Goal: Transaction & Acquisition: Purchase product/service

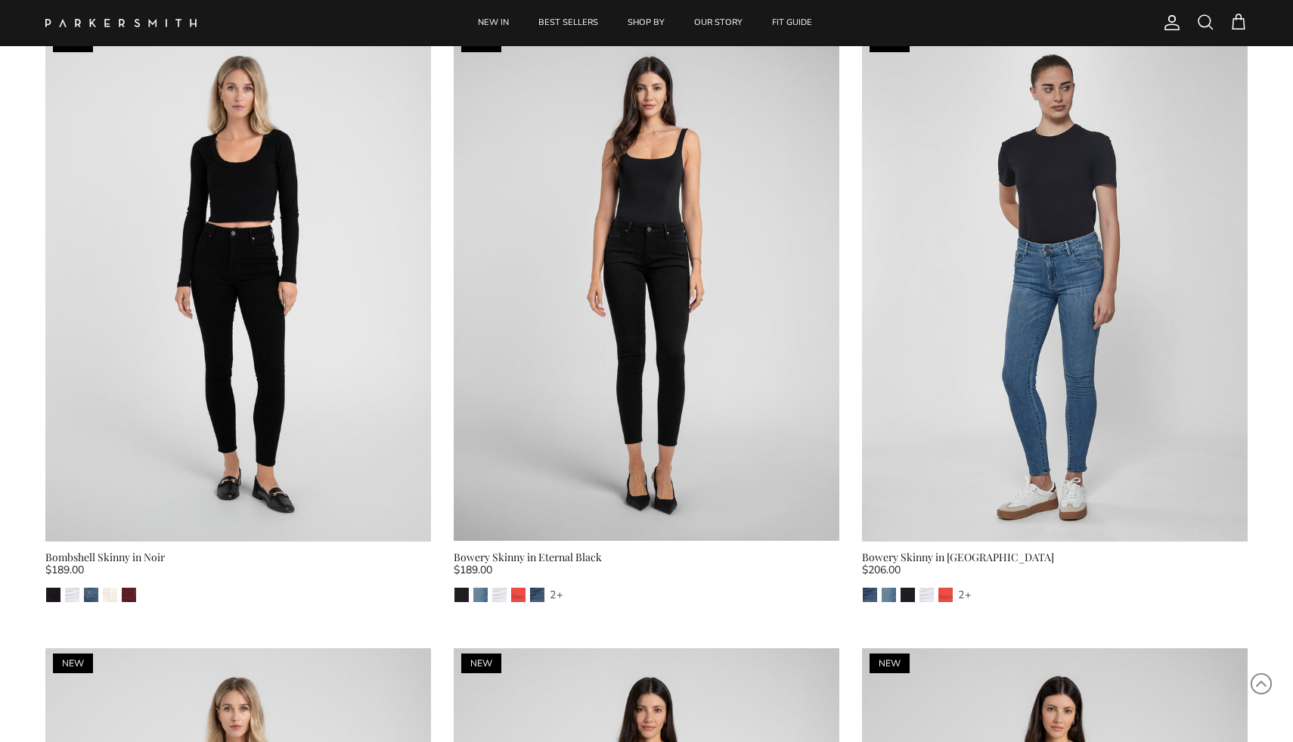
scroll to position [738, 0]
click at [905, 593] on img "Eternal Black" at bounding box center [907, 594] width 14 height 14
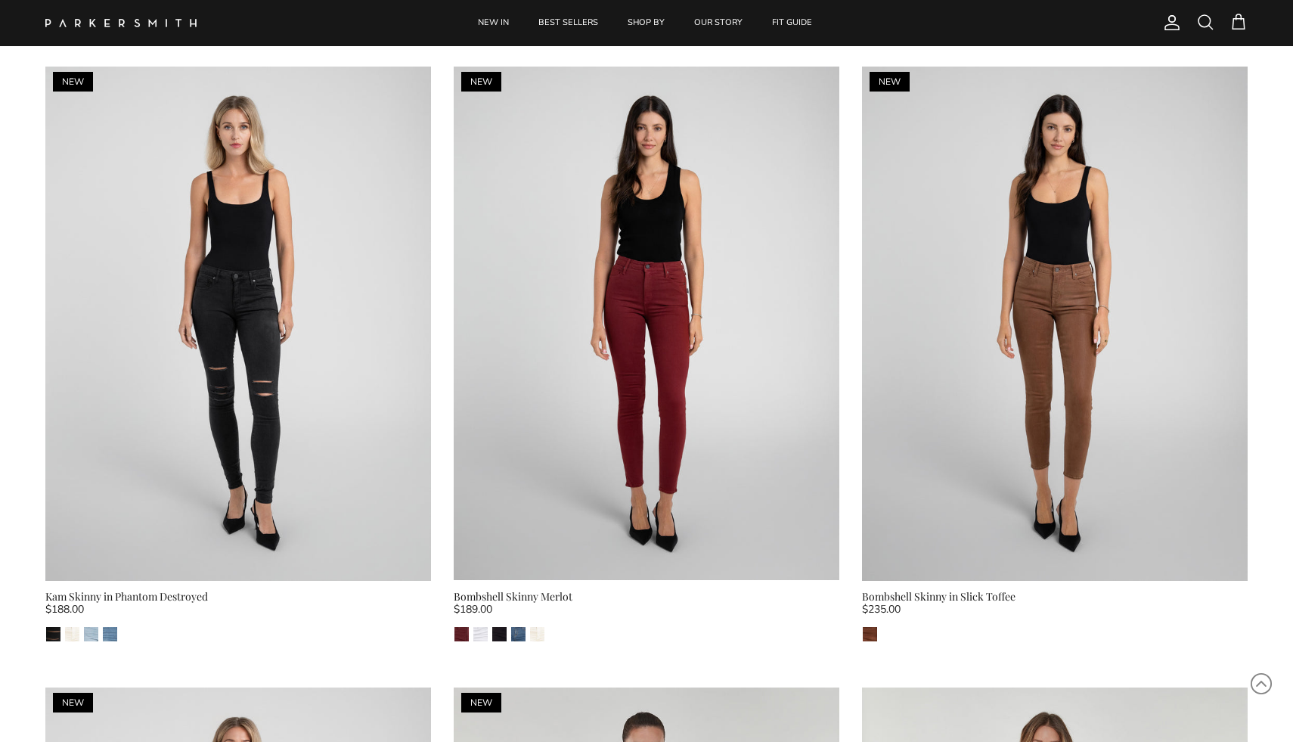
scroll to position [1382, 0]
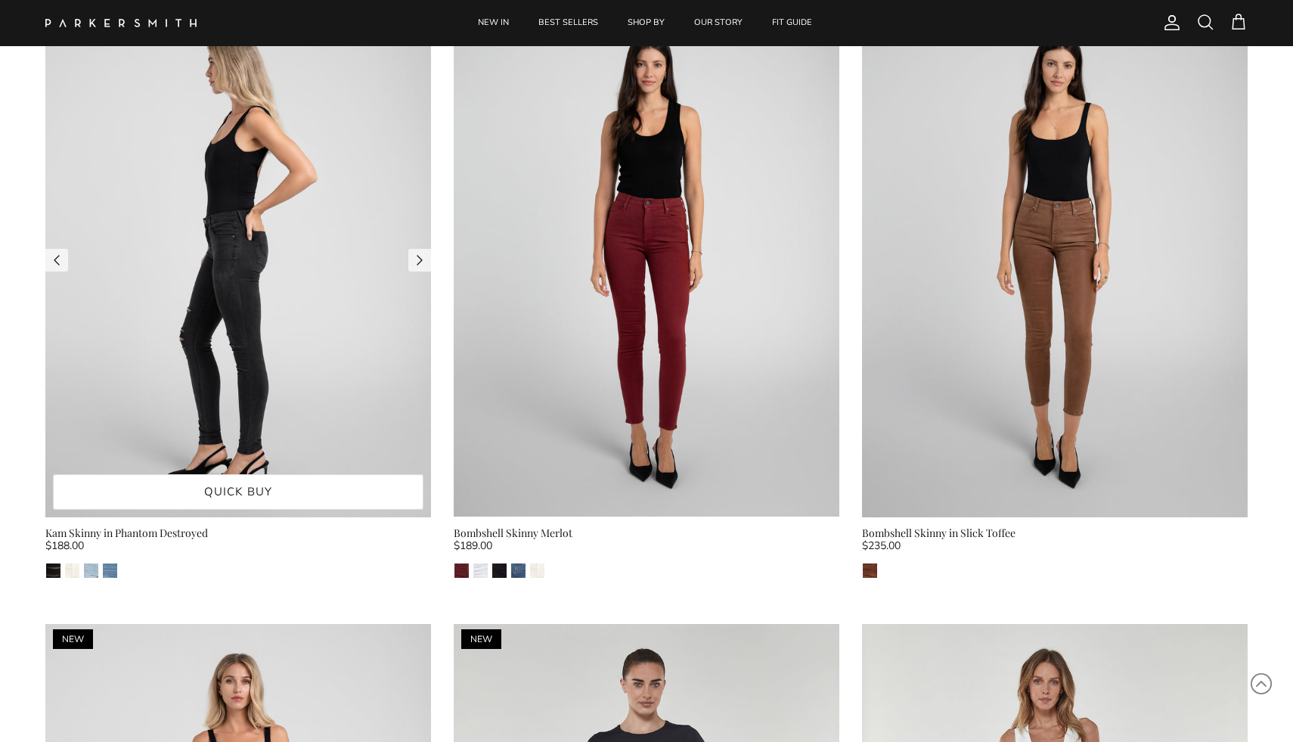
click at [302, 299] on img at bounding box center [238, 260] width 386 height 514
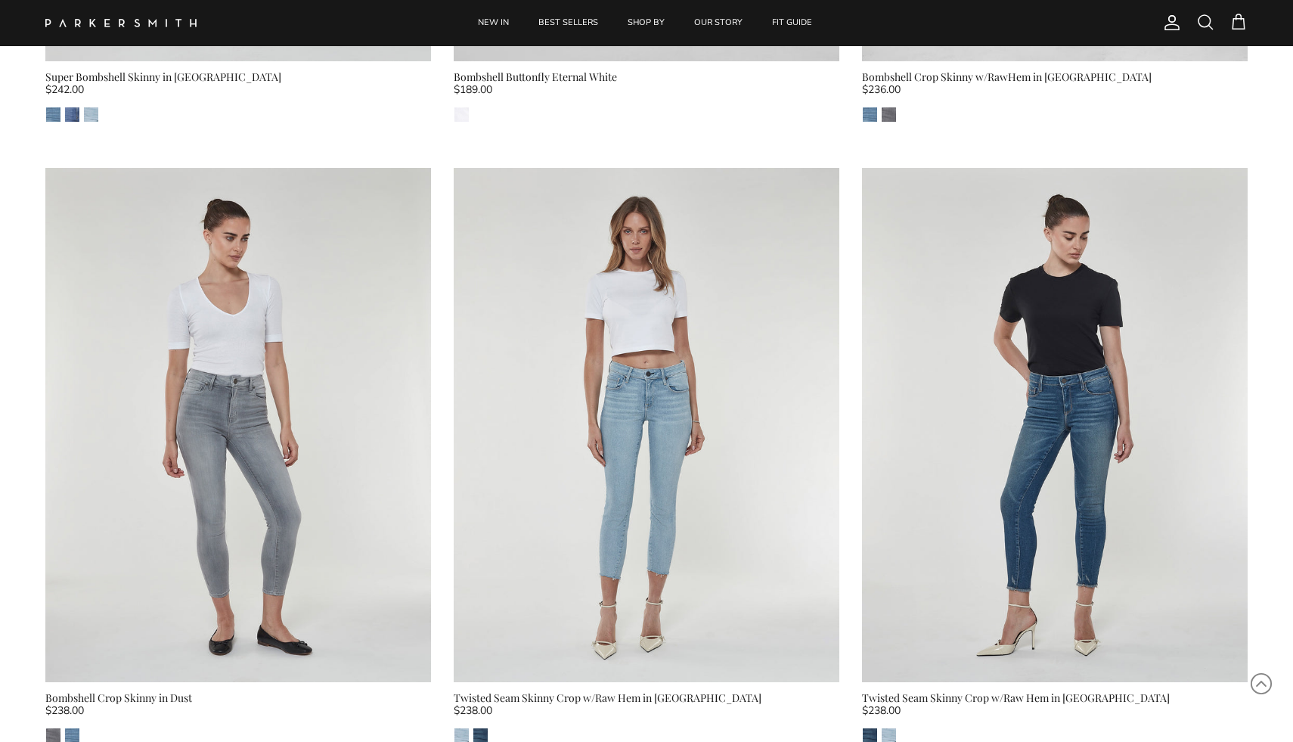
scroll to position [3084, 0]
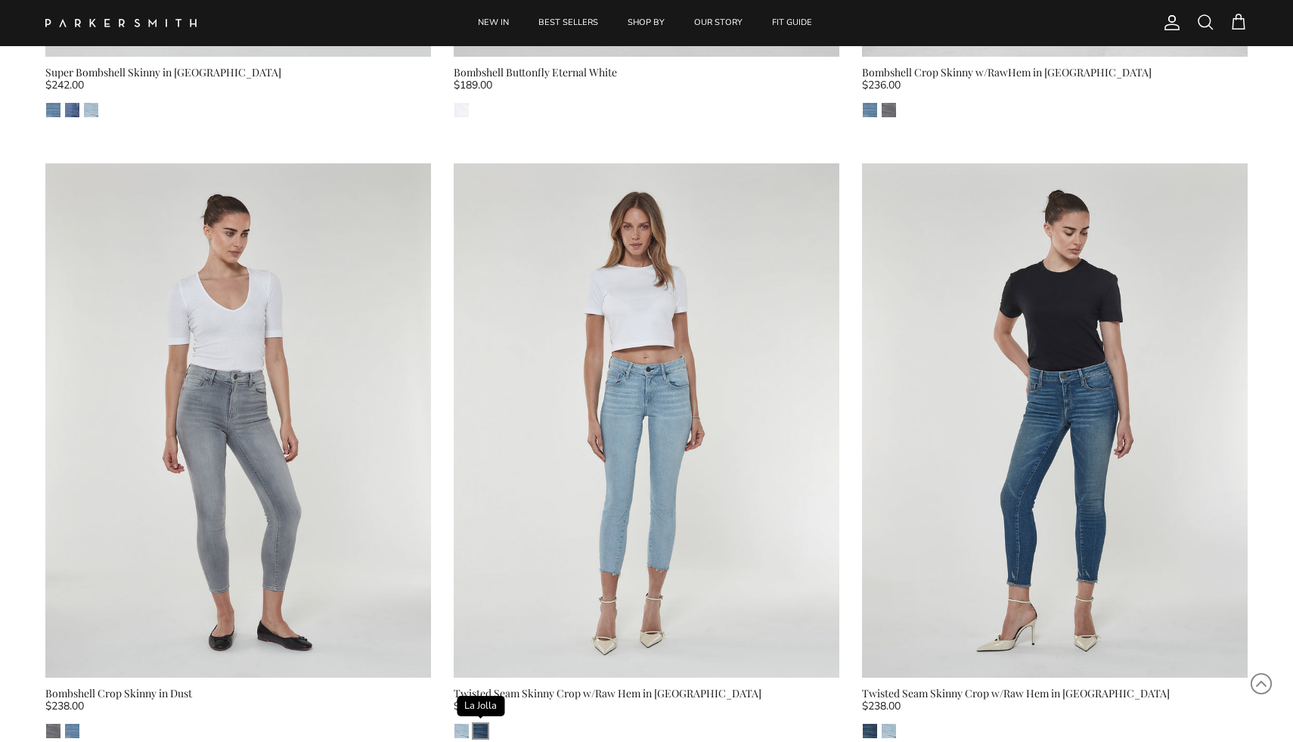
click at [481, 730] on img "La Jolla" at bounding box center [480, 731] width 14 height 14
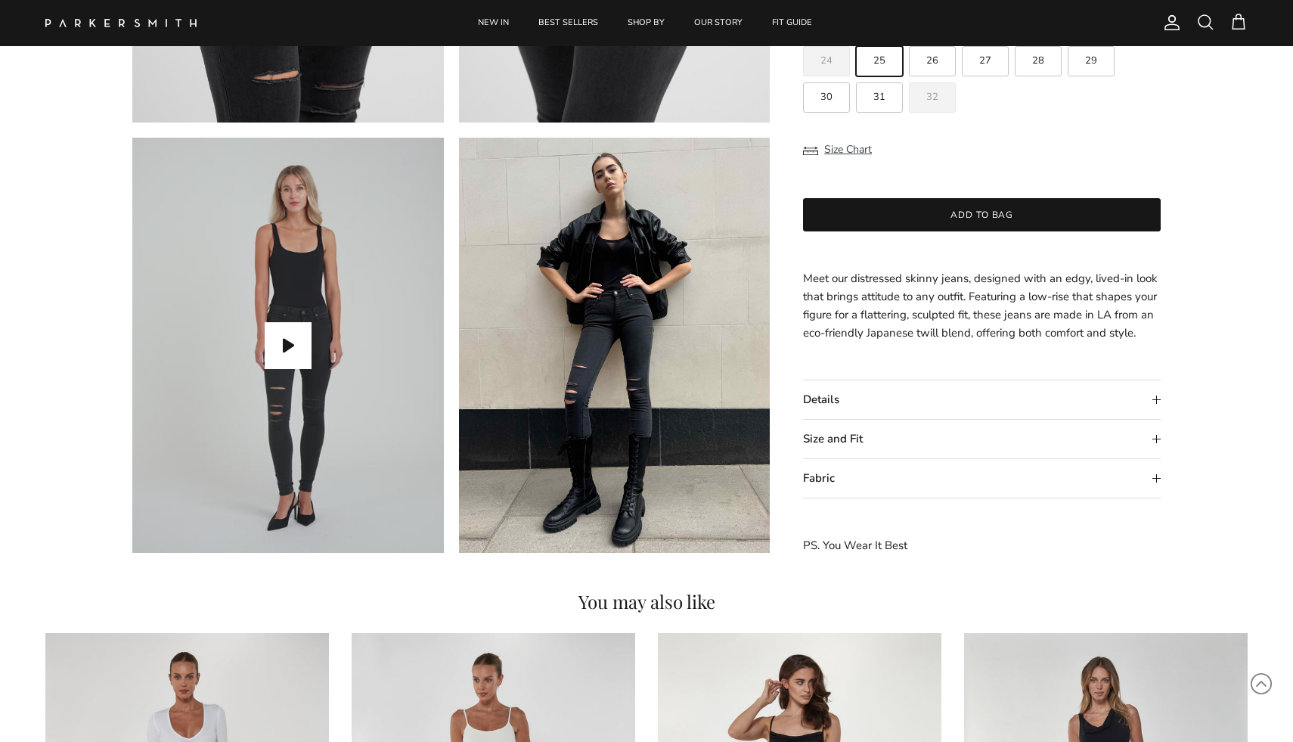
scroll to position [1284, 0]
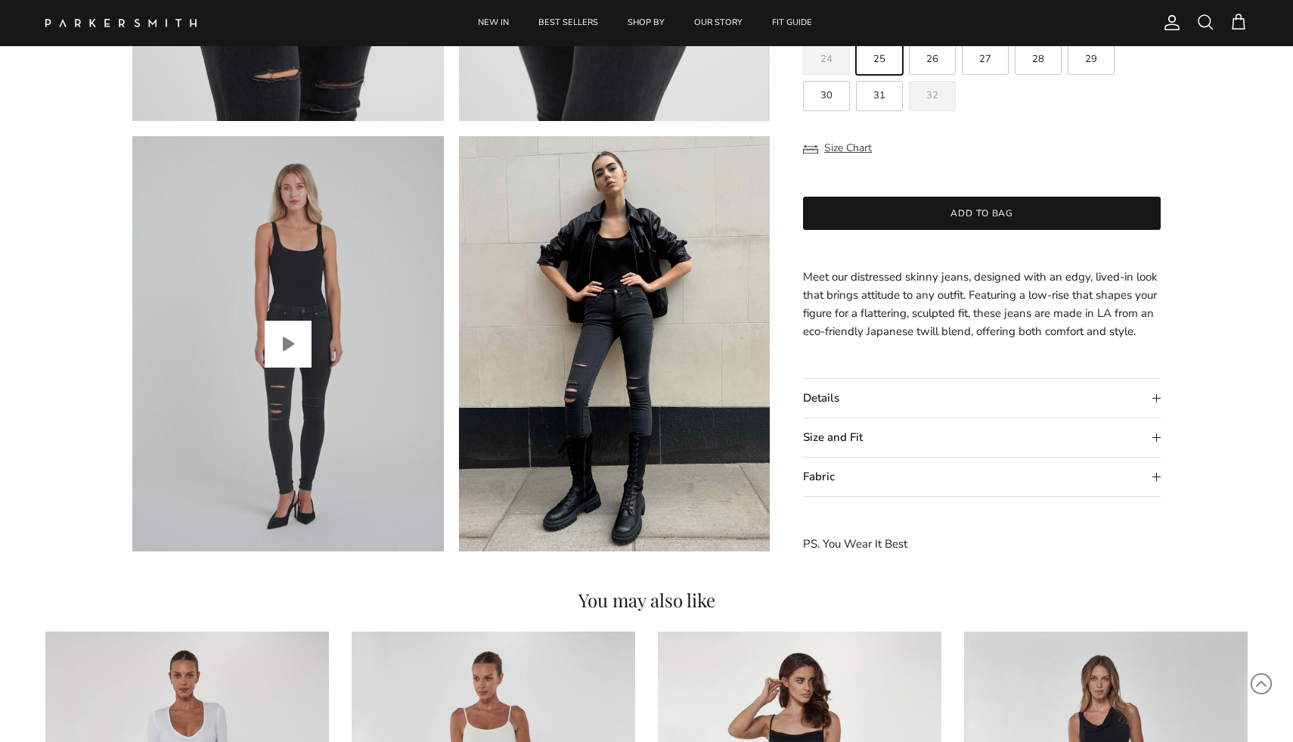
click at [296, 340] on button "Play video" at bounding box center [288, 344] width 47 height 47
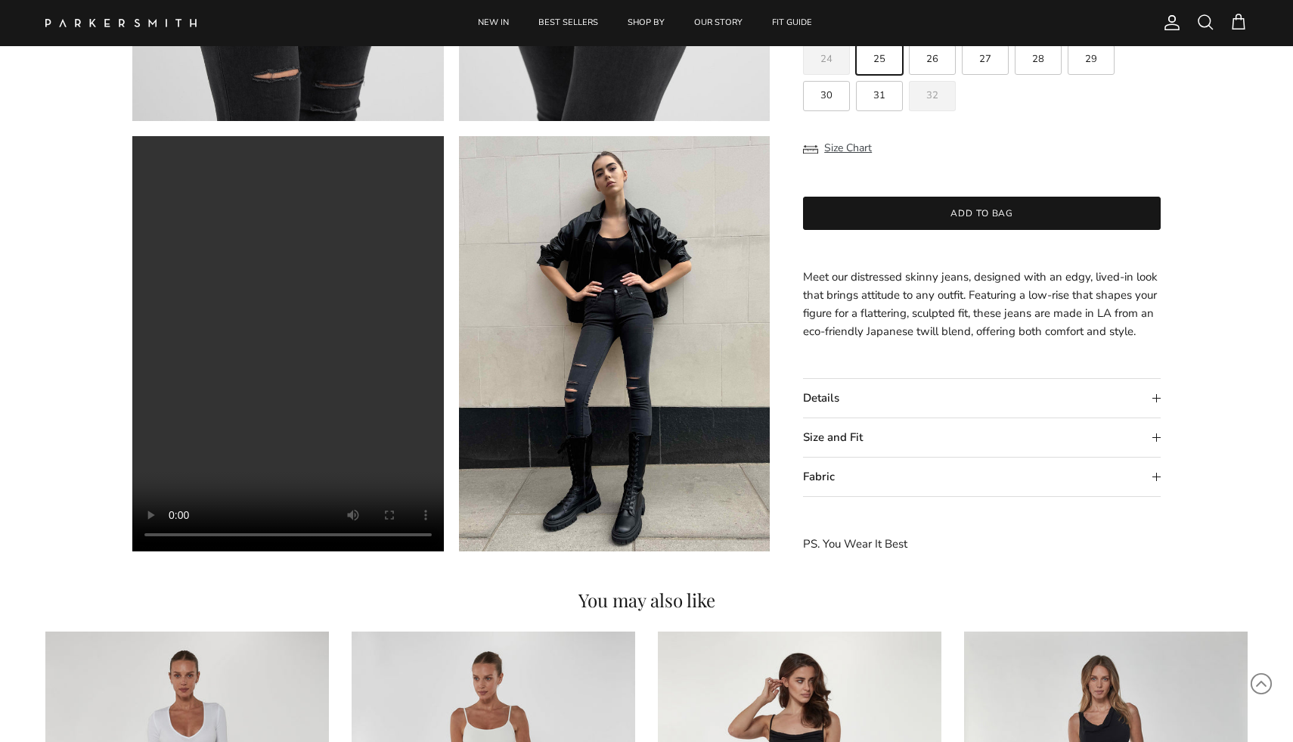
click at [1154, 435] on summary "Size and Fit" at bounding box center [982, 437] width 358 height 39
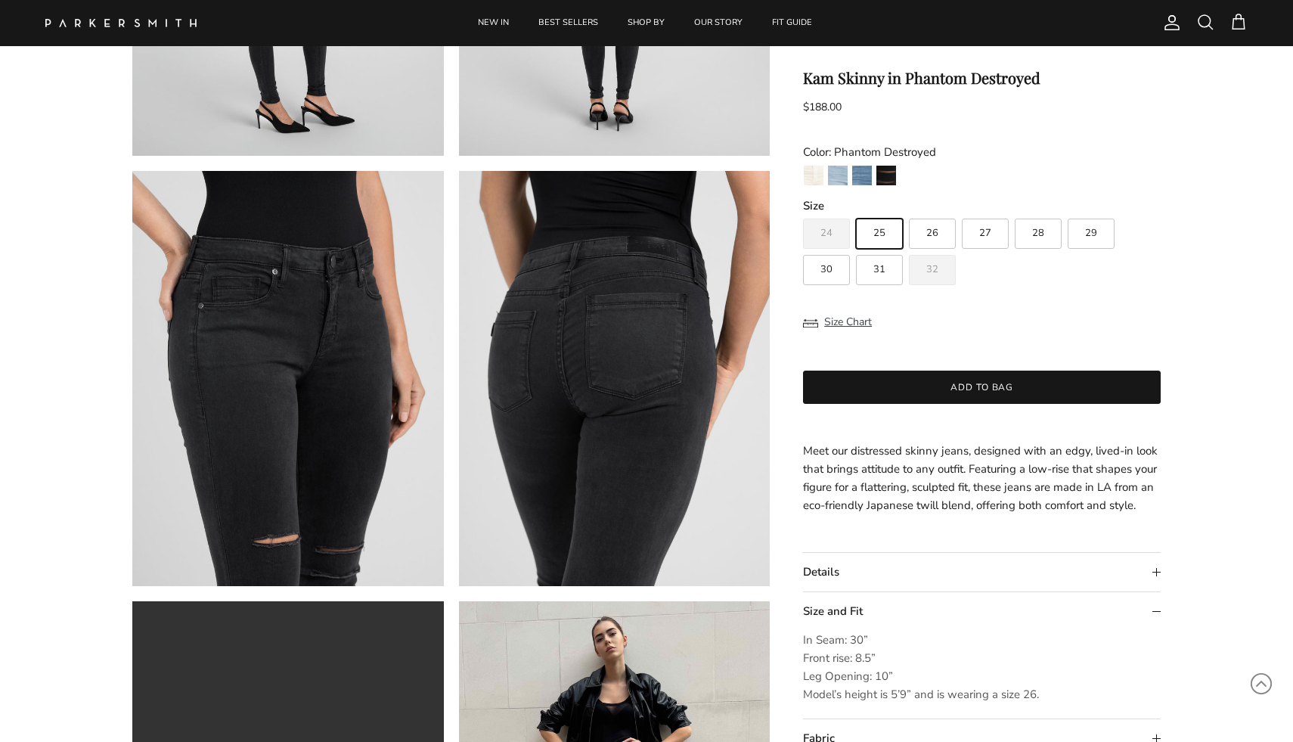
scroll to position [814, 0]
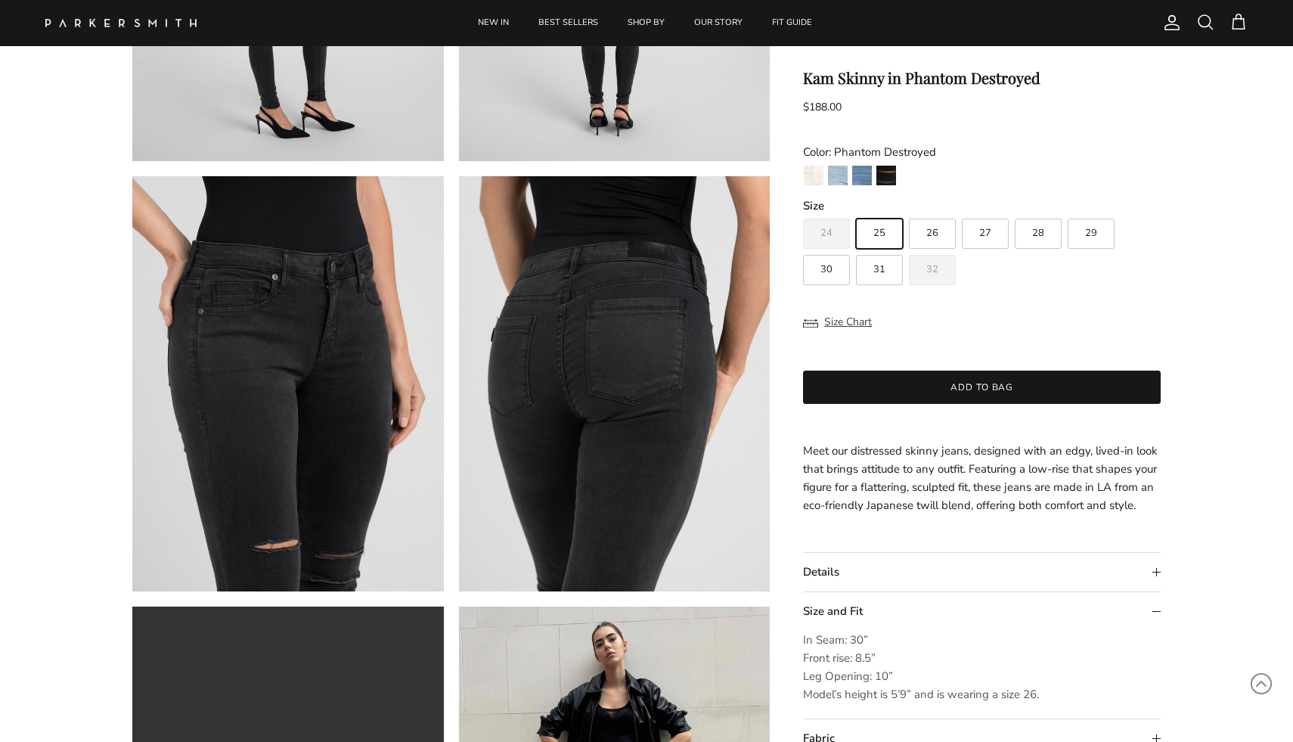
click at [828, 266] on span "30" at bounding box center [826, 270] width 12 height 10
click at [803, 212] on input "30" at bounding box center [802, 212] width 1 height 1
radio input "true"
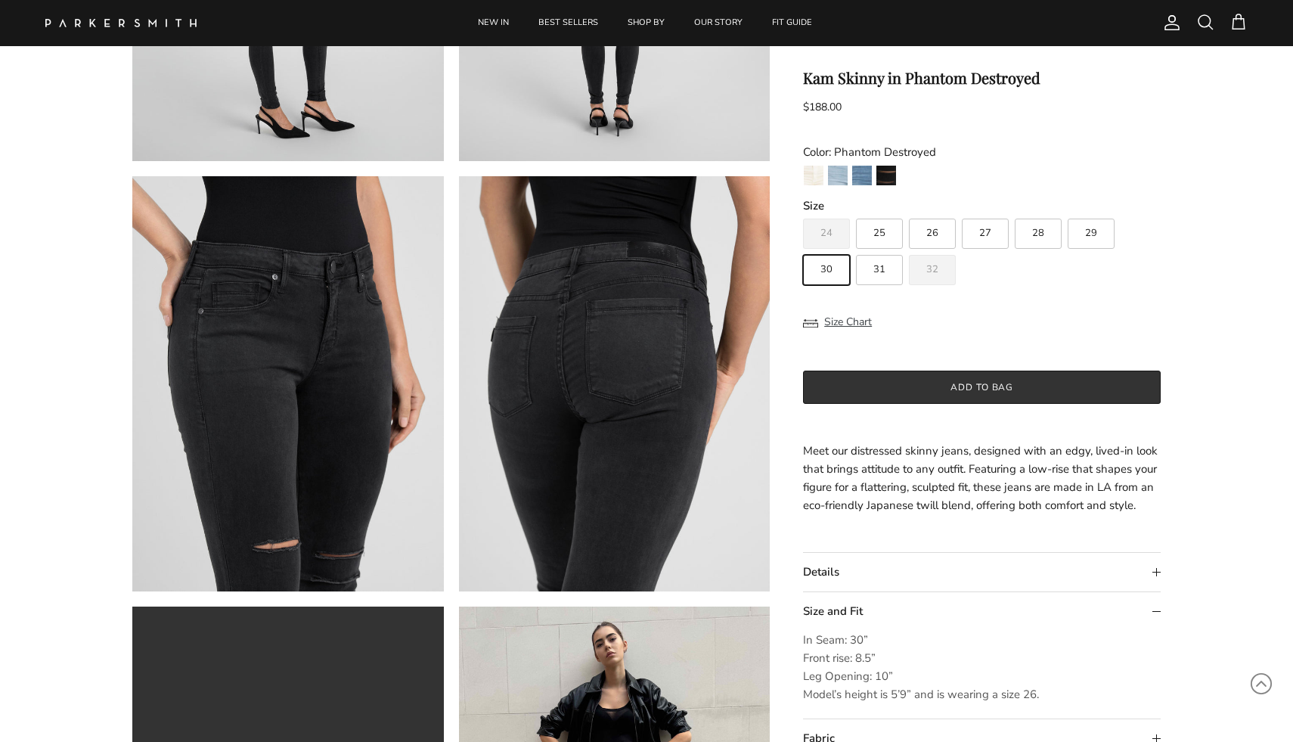
click at [945, 389] on button "Add to bag" at bounding box center [982, 386] width 358 height 33
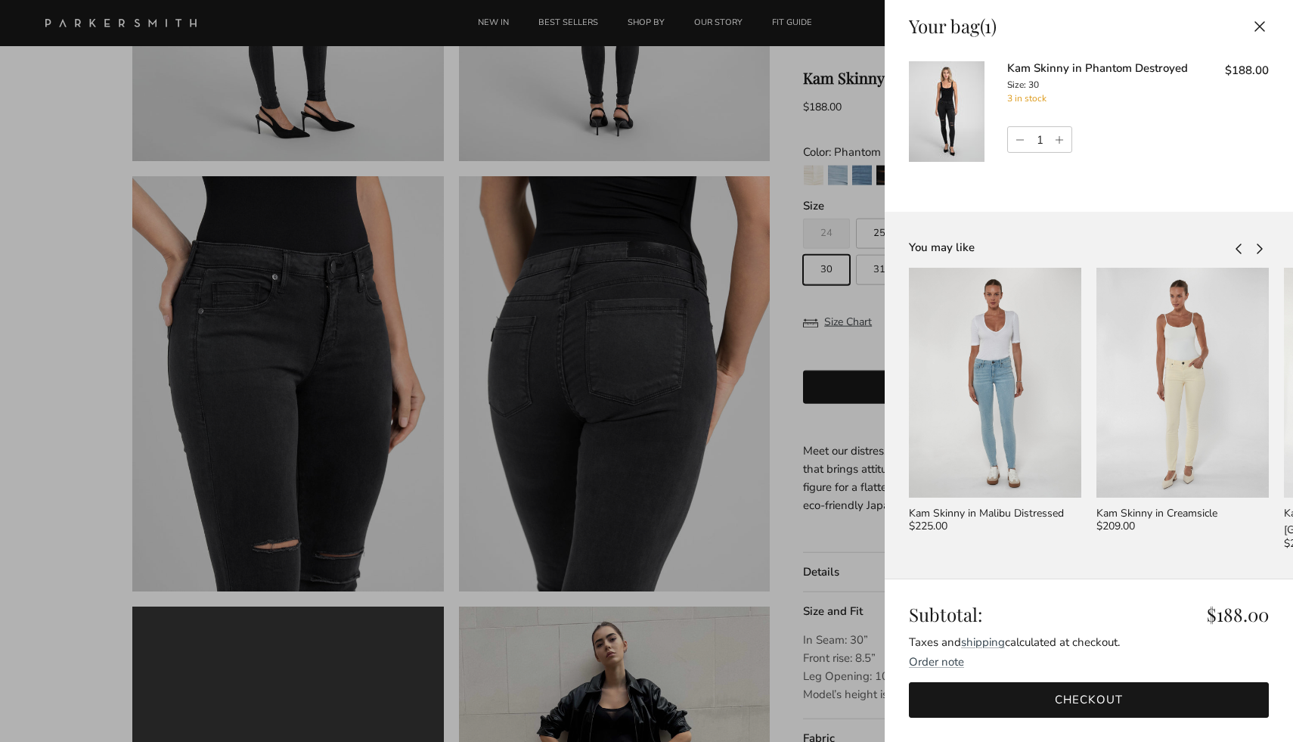
click at [1261, 23] on button "Close" at bounding box center [1259, 26] width 33 height 34
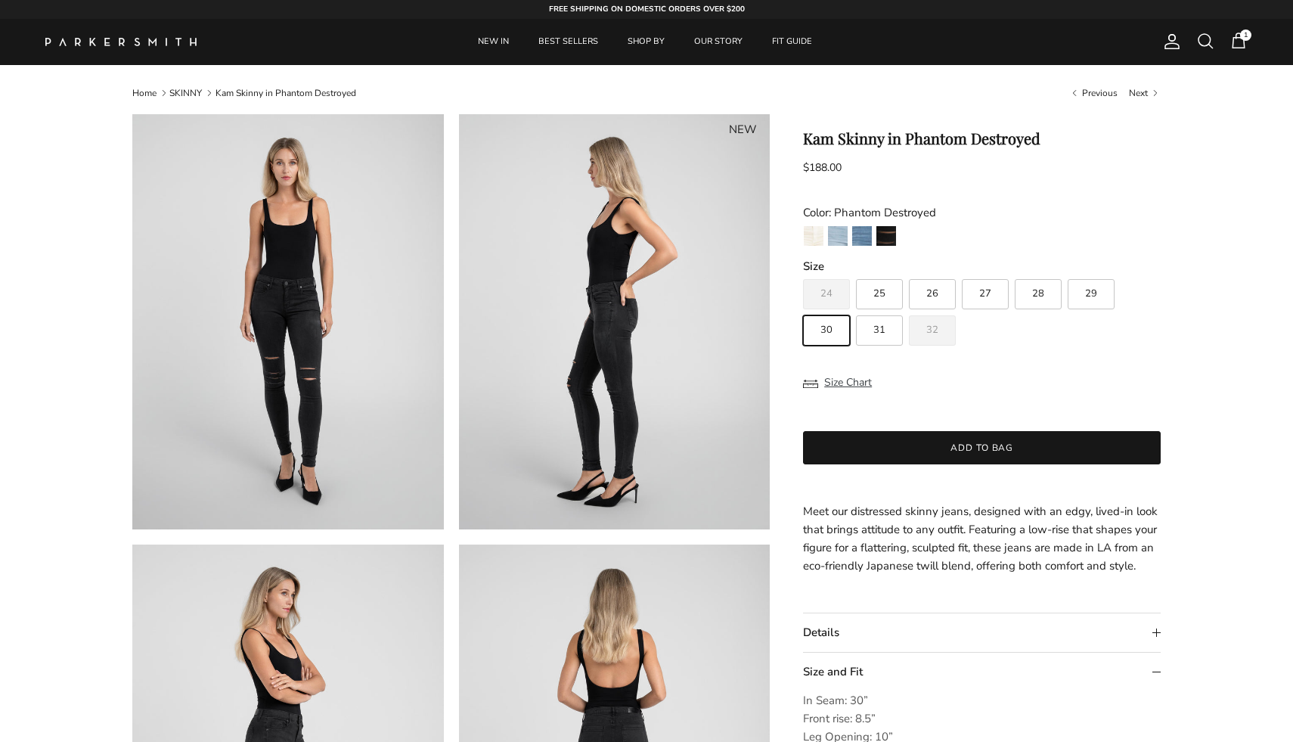
scroll to position [814, 0]
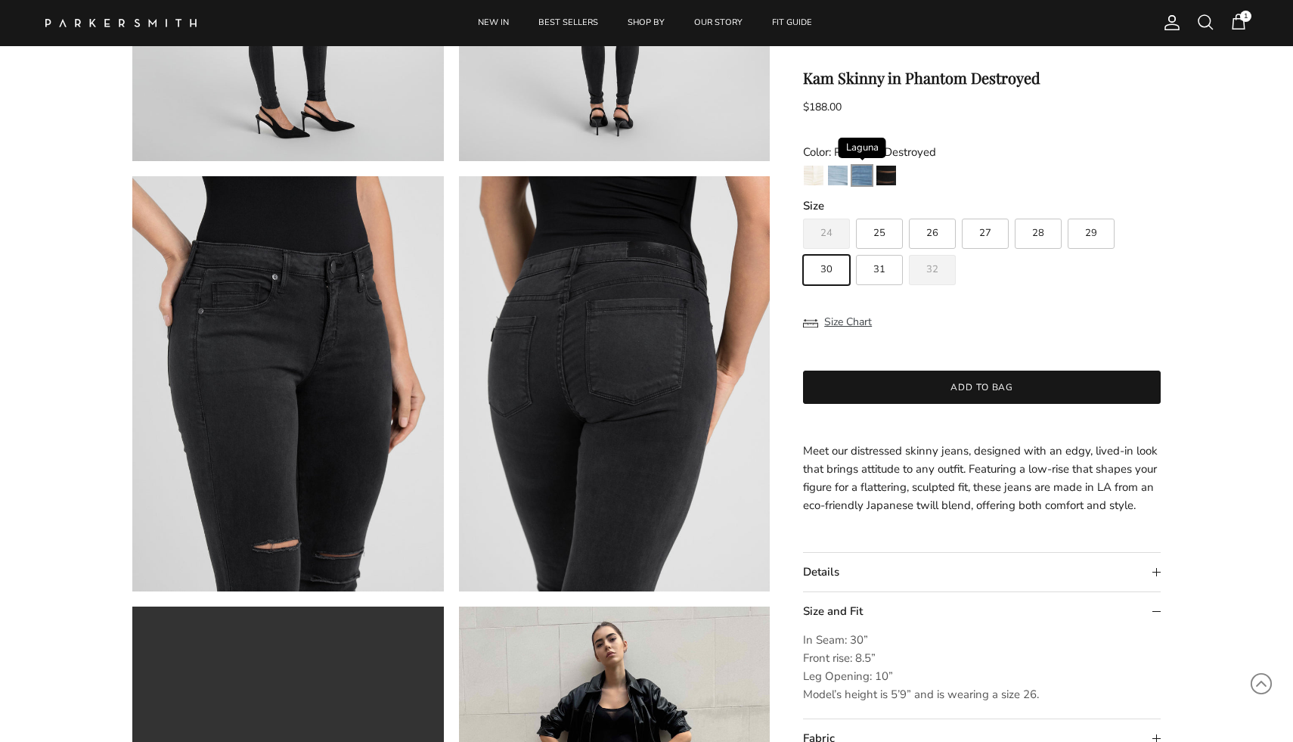
click at [863, 178] on img "Laguna" at bounding box center [862, 176] width 20 height 20
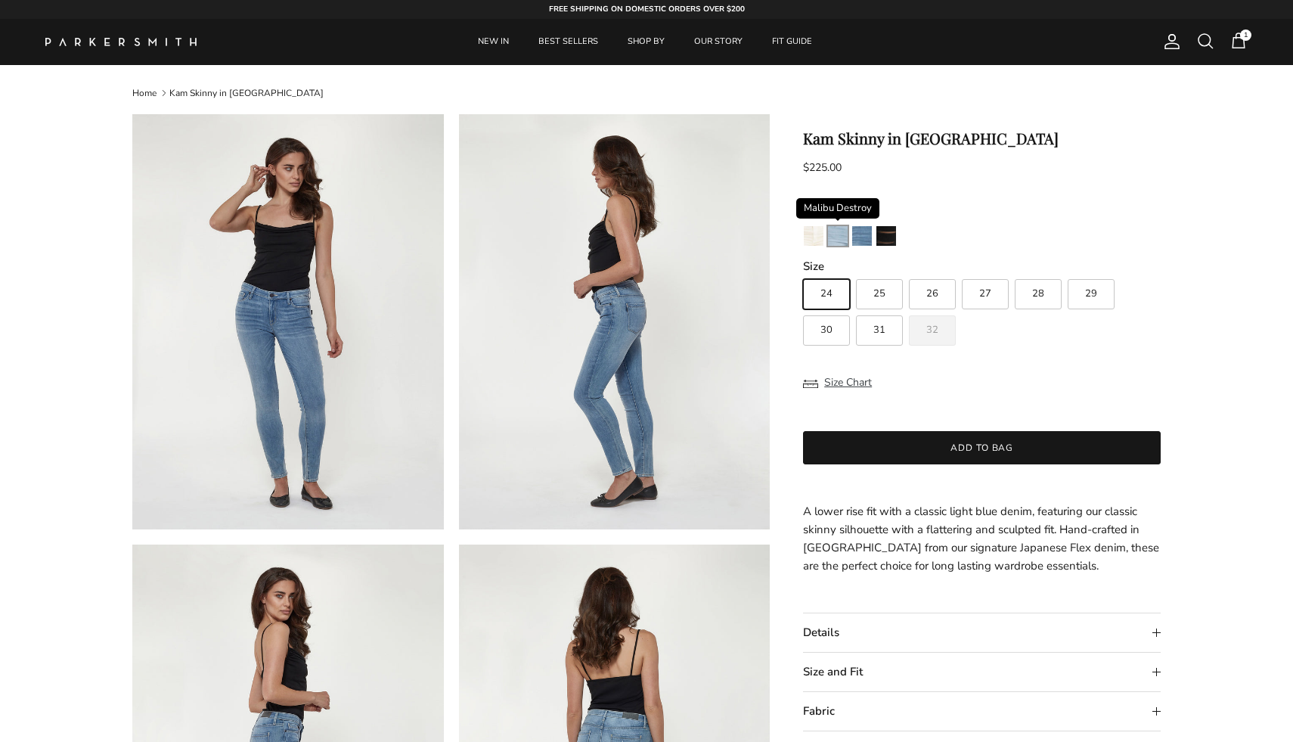
click at [833, 238] on img "Malibu Destroy" at bounding box center [838, 236] width 20 height 20
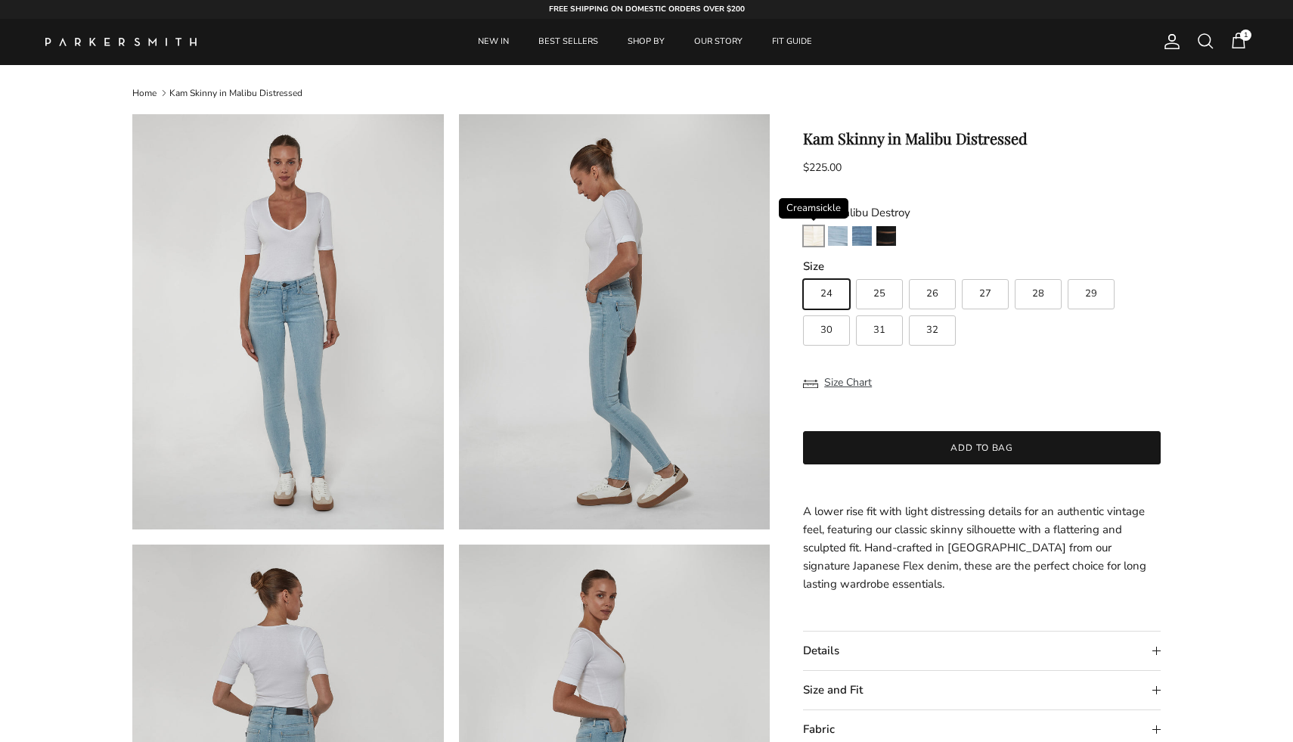
click at [813, 238] on img "Creamsickle" at bounding box center [814, 236] width 20 height 20
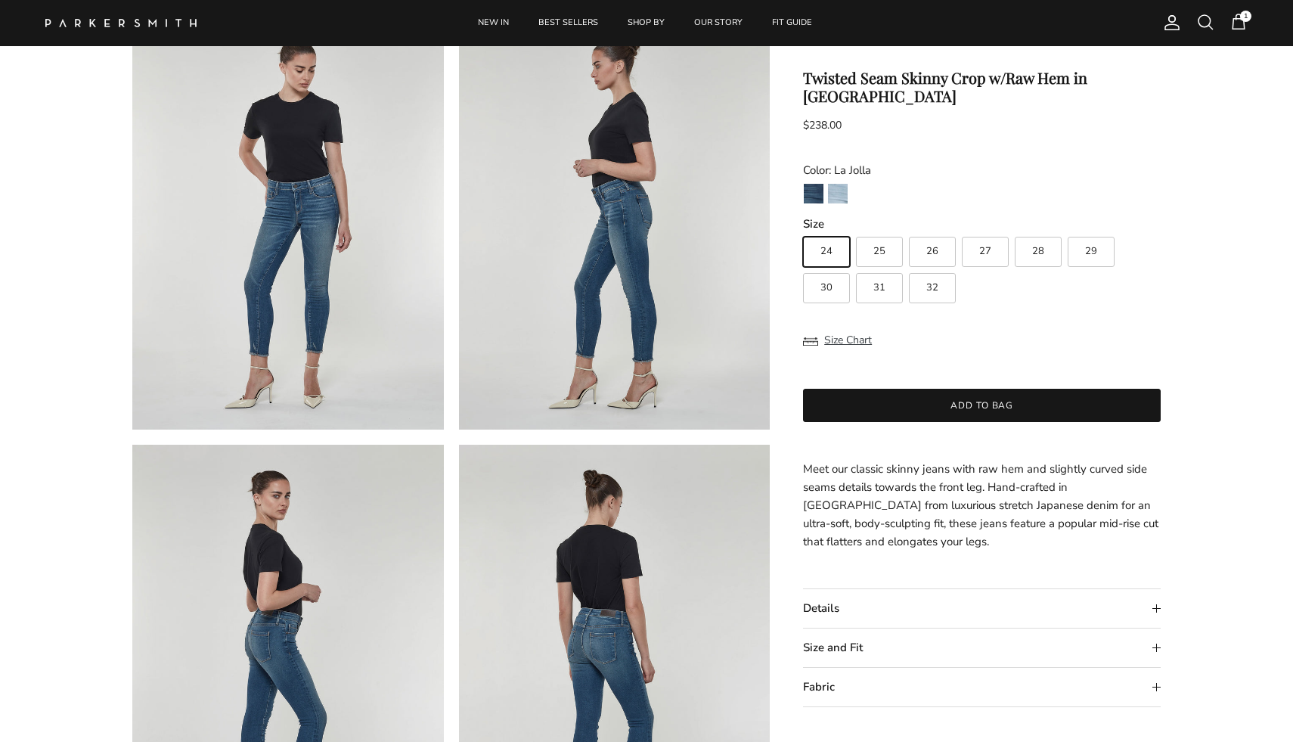
scroll to position [134, 0]
